Goal: Transaction & Acquisition: Purchase product/service

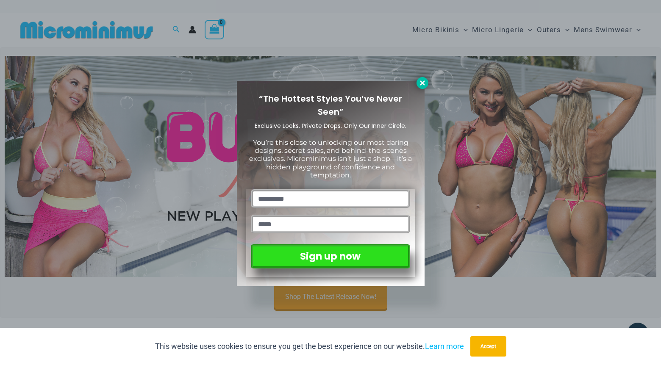
click at [422, 87] on button at bounding box center [422, 83] width 12 height 12
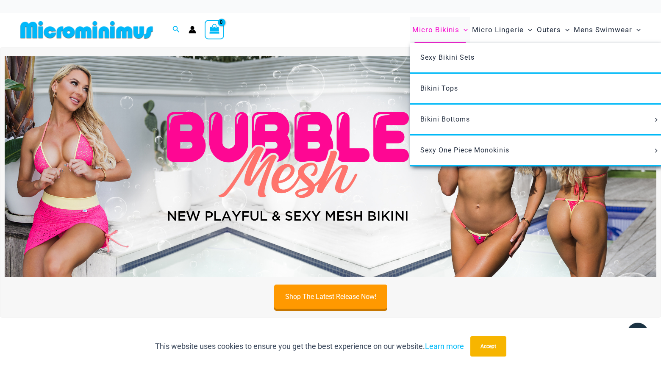
click at [449, 33] on span "Micro Bikinis" at bounding box center [435, 30] width 47 height 22
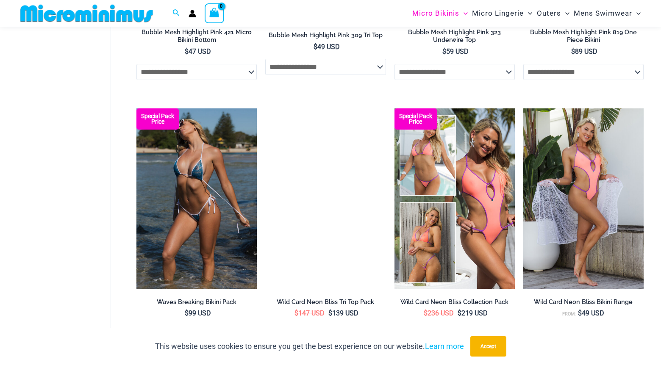
scroll to position [716, 0]
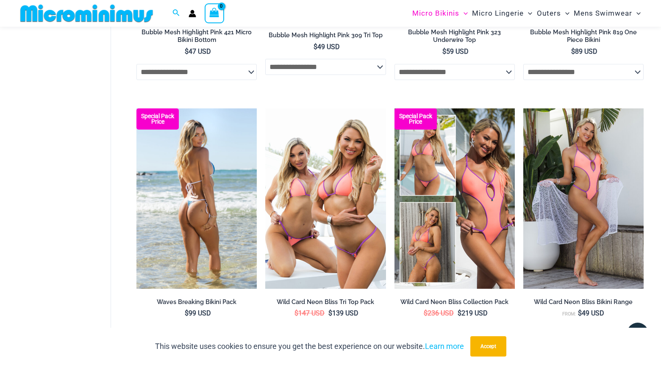
click at [199, 183] on img at bounding box center [196, 198] width 120 height 180
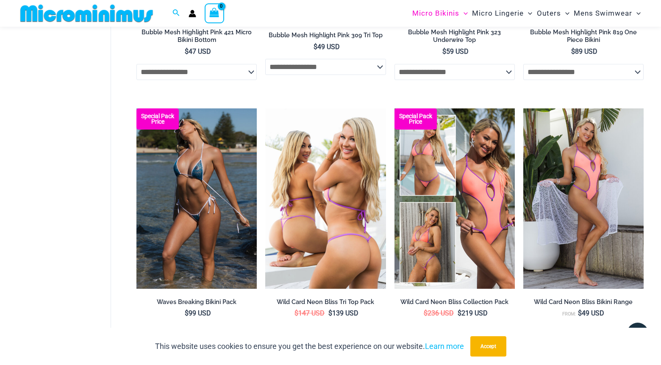
click at [364, 234] on img at bounding box center [325, 198] width 120 height 180
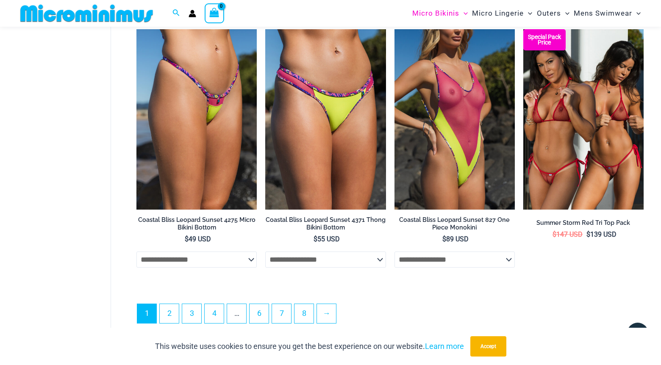
scroll to position [2094, 0]
click at [319, 312] on ul "1 2 3 4 … 6 7 8 →" at bounding box center [390, 315] width 506 height 25
click at [336, 311] on link "→" at bounding box center [326, 313] width 19 height 19
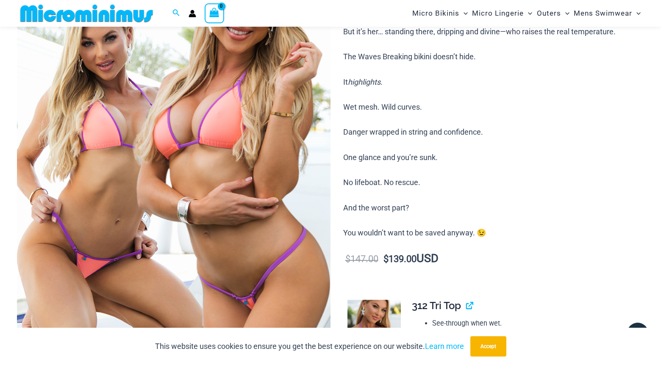
scroll to position [158, 0]
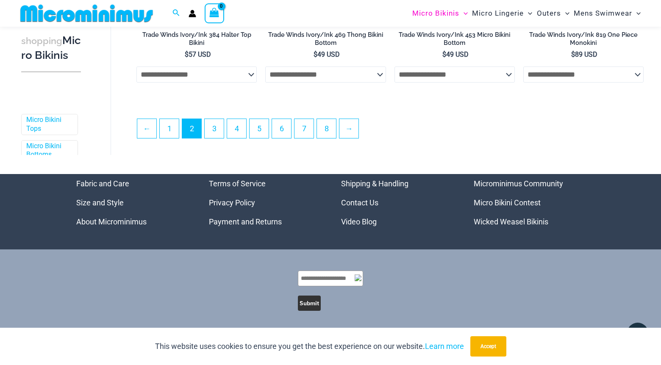
scroll to position [2106, 0]
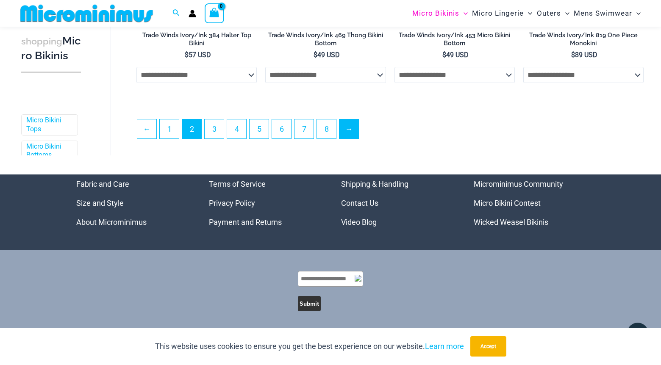
click at [356, 125] on link "→" at bounding box center [348, 128] width 19 height 19
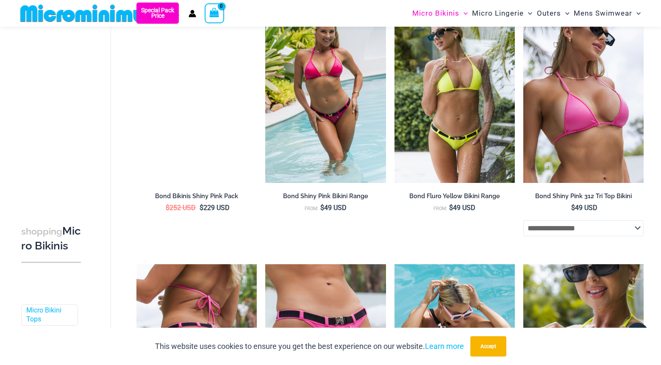
scroll to position [891, 0]
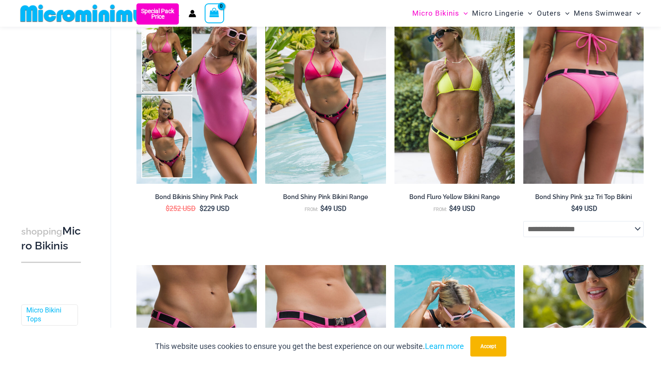
click at [570, 128] on img at bounding box center [583, 93] width 120 height 180
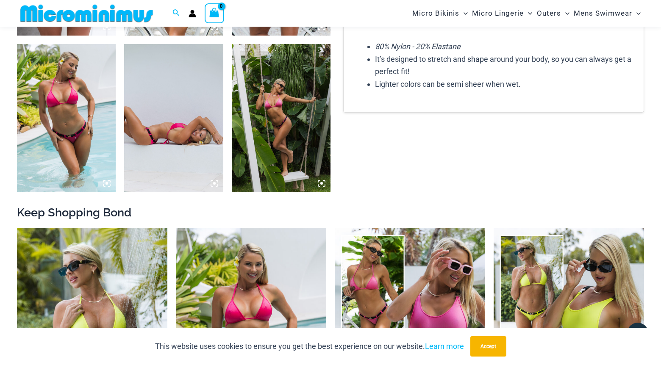
scroll to position [673, 0]
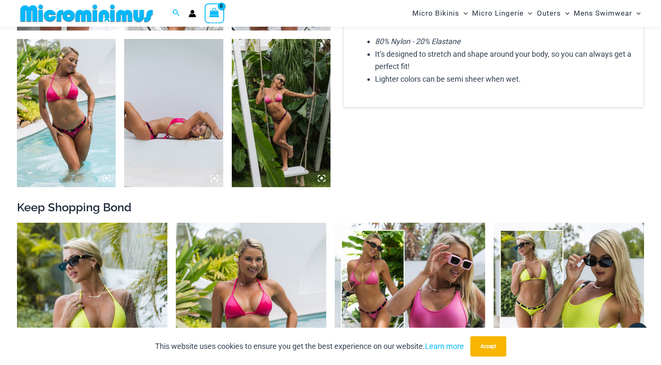
click at [73, 95] on img at bounding box center [66, 113] width 99 height 148
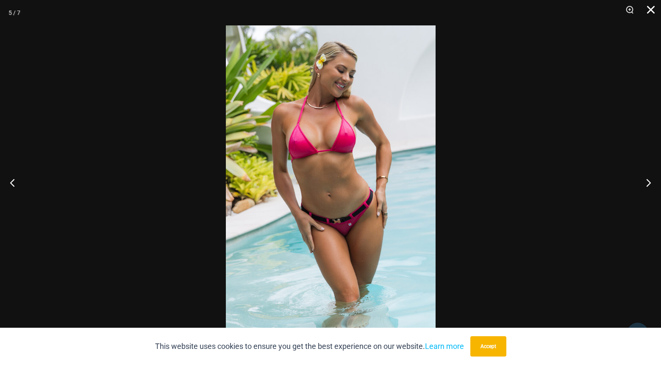
click at [644, 11] on button "Close" at bounding box center [647, 12] width 21 height 25
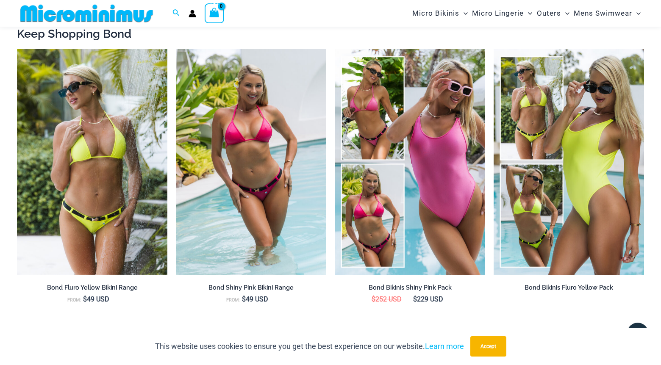
scroll to position [847, 0]
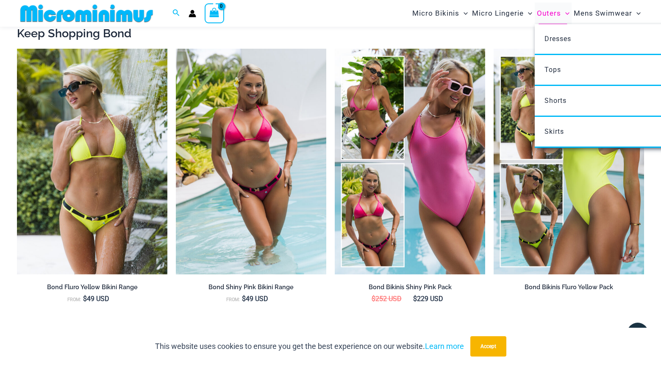
click at [555, 13] on span "Outers" at bounding box center [549, 14] width 24 height 22
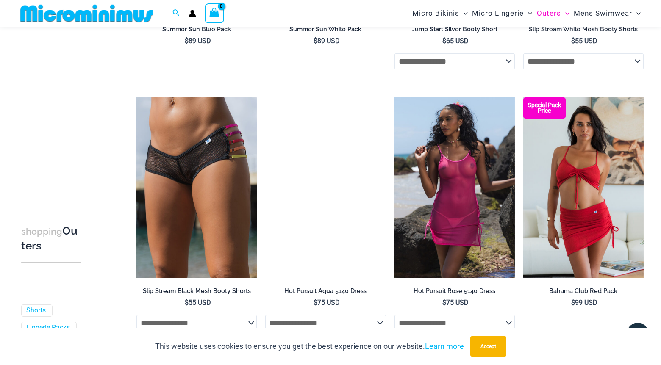
scroll to position [1624, 0]
